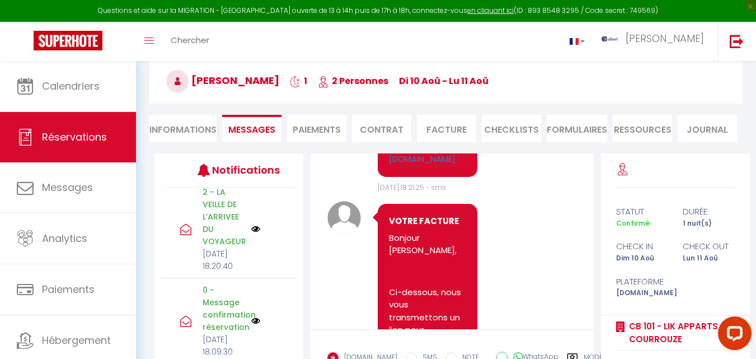
scroll to position [5104, 0]
drag, startPoint x: 441, startPoint y: 246, endPoint x: 388, endPoint y: 214, distance: 62.0
click at [388, 177] on div "LIK APPARTS RENNES : si ce n'est pas déjà fait, merci de valider votre réservat…" at bounding box center [428, 103] width 100 height 148
copy pre "[URL][DOMAIN_NAME]"
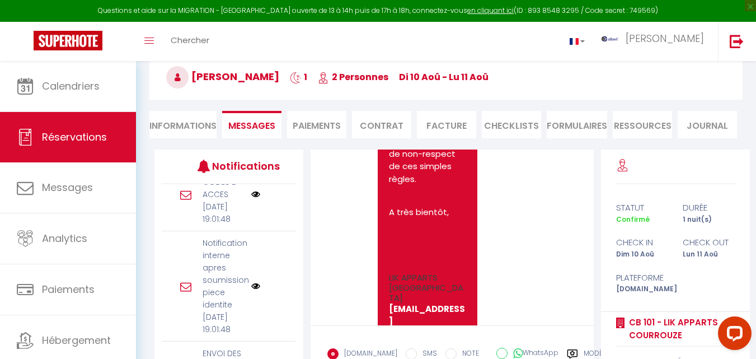
scroll to position [7259, 0]
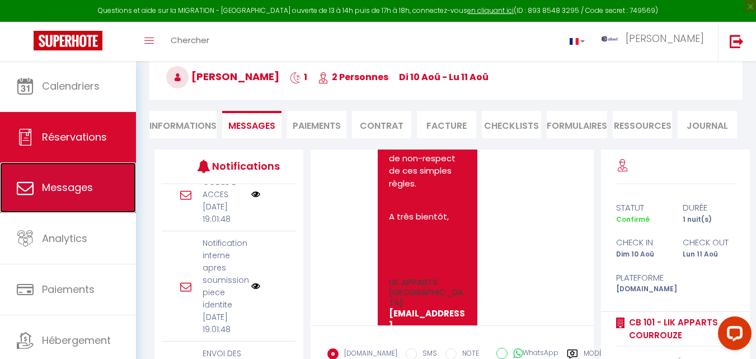
click at [106, 191] on link "Messages" at bounding box center [68, 187] width 136 height 50
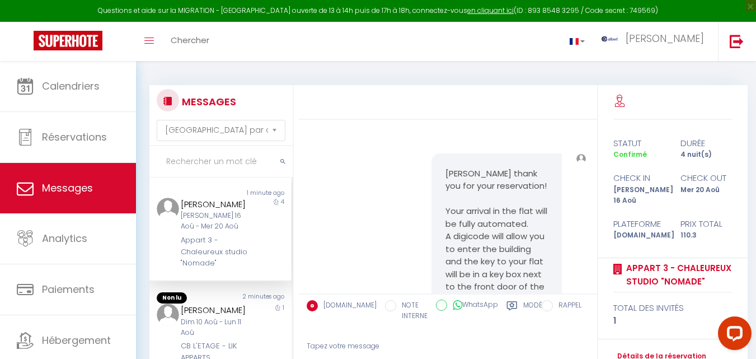
scroll to position [650, 0]
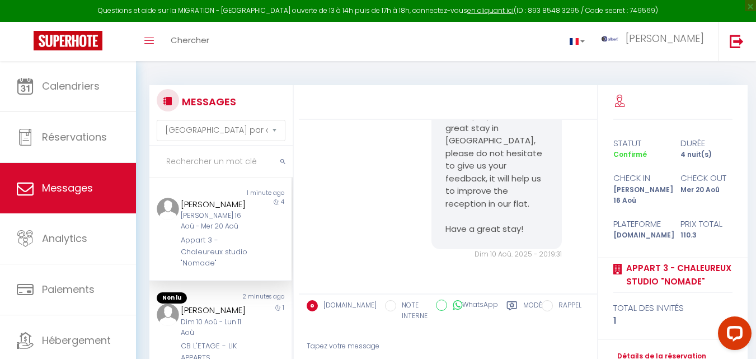
click at [197, 160] on input "text" at bounding box center [220, 161] width 143 height 31
type input "e"
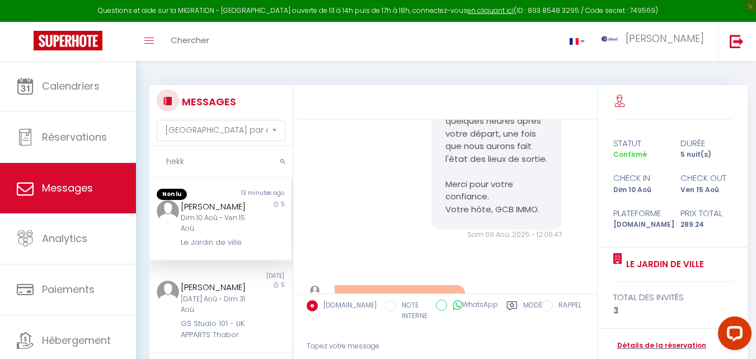
scroll to position [1955, 0]
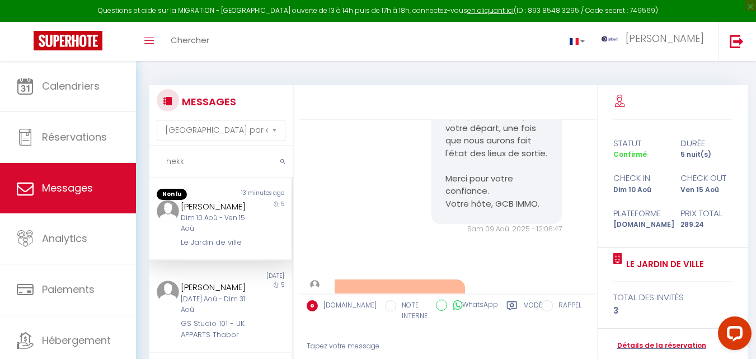
drag, startPoint x: 535, startPoint y: 194, endPoint x: 444, endPoint y: 177, distance: 93.3
copy p "[URL][DOMAIN_NAME]"
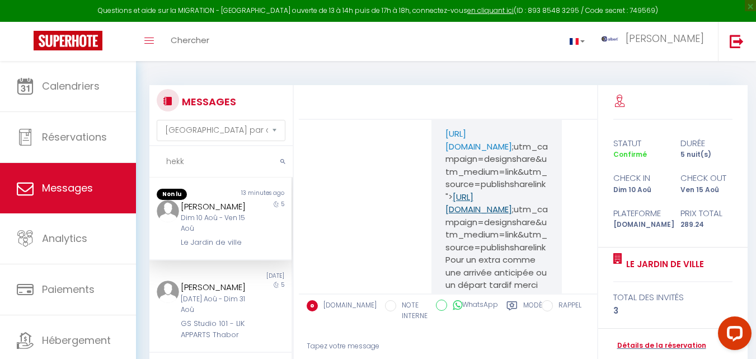
scroll to position [790, 0]
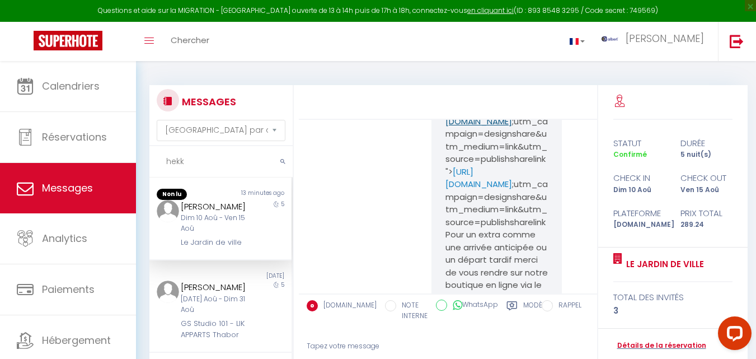
drag, startPoint x: 439, startPoint y: 215, endPoint x: 477, endPoint y: 185, distance: 49.4
click at [477, 185] on div "-IMPORTANT- Vous trouverez dans ce lien la procédure d'arrivée et le règlement …" at bounding box center [496, 165] width 130 height 481
copy link "[URL][DOMAIN_NAME]"
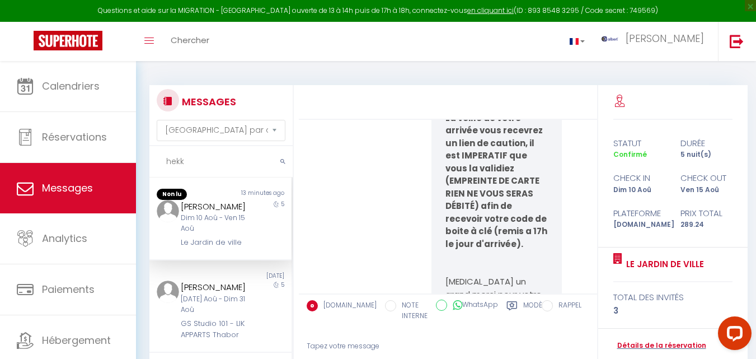
scroll to position [249, 0]
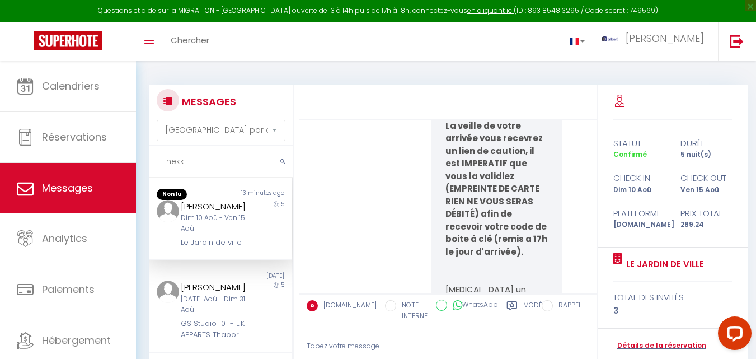
copy div "[PERSON_NAME]"
drag, startPoint x: 233, startPoint y: 205, endPoint x: 175, endPoint y: 204, distance: 58.2
click at [175, 204] on div "lotfi hekkouri Dim 10 Aoû - Ven 15 Aoû [GEOGRAPHIC_DATA]" at bounding box center [214, 224] width 83 height 49
click at [599, 64] on div "MESSAGES Trier par date de réservation [GEOGRAPHIC_DATA] par date de message he…" at bounding box center [446, 258] width 620 height 395
drag, startPoint x: 214, startPoint y: 163, endPoint x: 157, endPoint y: 165, distance: 56.5
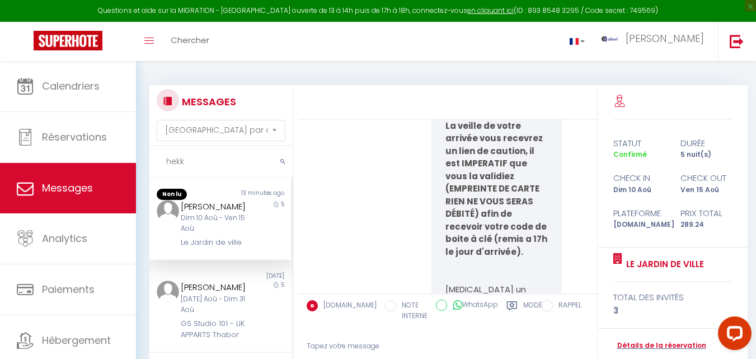
click at [157, 165] on input "hekk" at bounding box center [220, 161] width 143 height 31
paste input "LIM / TRAM"
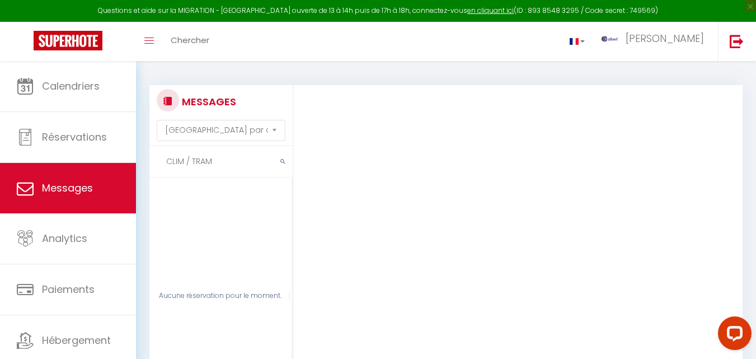
drag, startPoint x: 214, startPoint y: 163, endPoint x: 136, endPoint y: 160, distance: 78.4
click at [136, 160] on div "MESSAGES Trier par date de réservation Trier par date de message CLIM / TRAM Au…" at bounding box center [446, 258] width 620 height 395
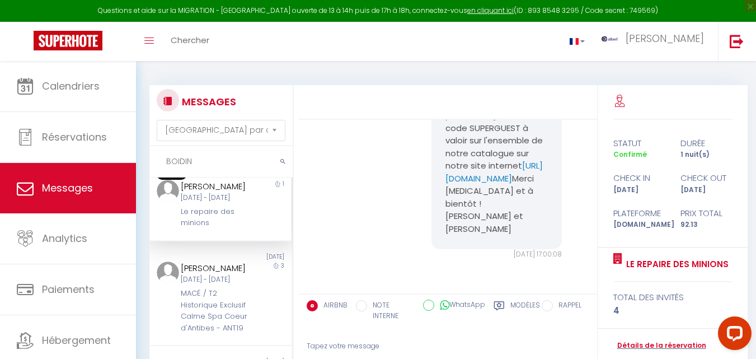
scroll to position [41, 0]
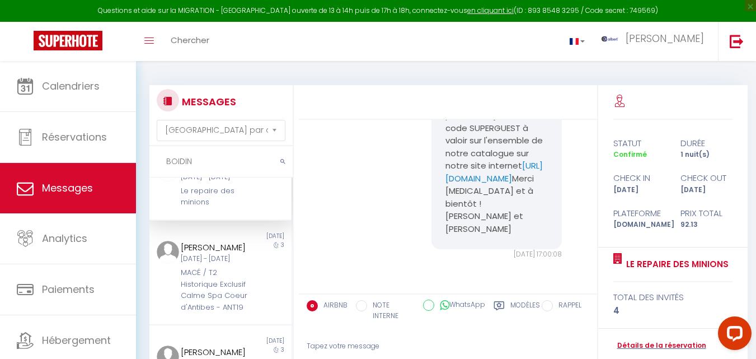
click at [212, 172] on input "BOIDIN" at bounding box center [220, 161] width 143 height 31
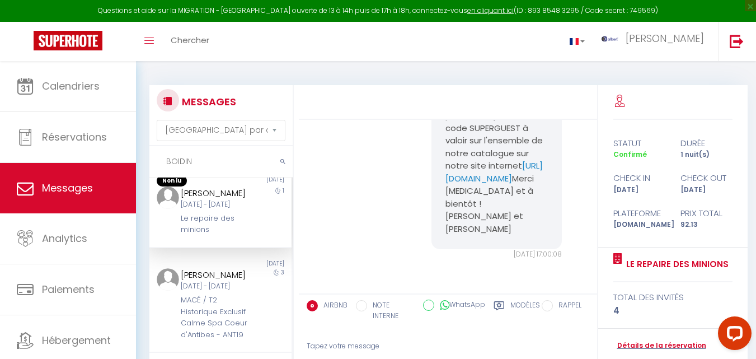
scroll to position [0, 0]
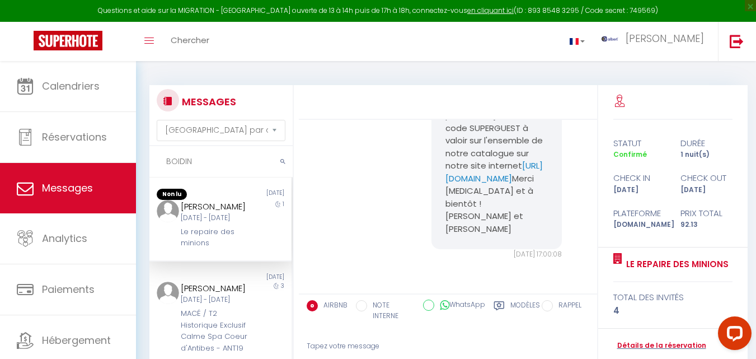
click at [199, 163] on input "BOIDIN" at bounding box center [220, 161] width 143 height 31
drag, startPoint x: 199, startPoint y: 163, endPoint x: 165, endPoint y: 166, distance: 34.2
click at [165, 166] on input "BOIDIN" at bounding box center [220, 161] width 143 height 31
click at [206, 167] on input "BOIDIN" at bounding box center [220, 161] width 143 height 31
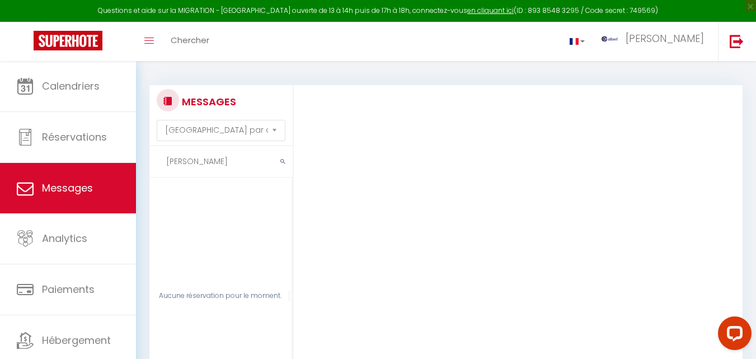
click at [217, 160] on input "[PERSON_NAME]" at bounding box center [220, 161] width 143 height 31
type input "BOIDIN MIK"
drag, startPoint x: 194, startPoint y: 161, endPoint x: 165, endPoint y: 161, distance: 29.1
click at [165, 161] on input "BOIDIN MIK" at bounding box center [220, 161] width 143 height 31
drag, startPoint x: 8, startPoint y: 36, endPoint x: 54, endPoint y: 5, distance: 56.0
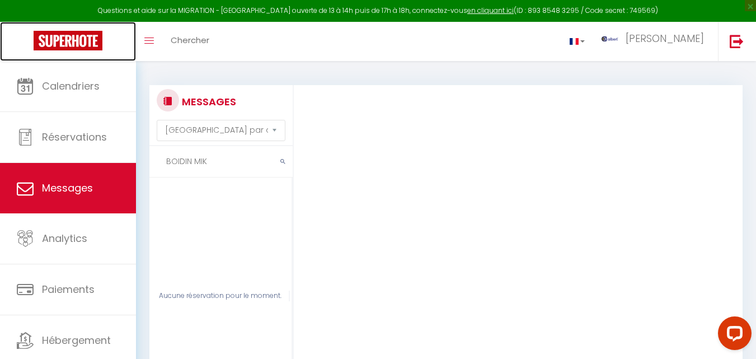
click at [8, 36] on link at bounding box center [68, 41] width 136 height 39
